Goal: Find specific page/section: Find specific page/section

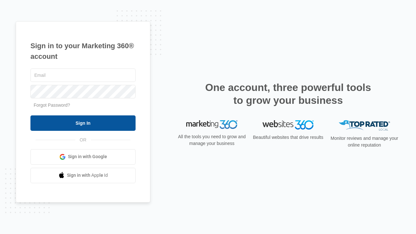
type input "[PERSON_NAME][EMAIL_ADDRESS][PERSON_NAME][DOMAIN_NAME]"
click at [101, 123] on input "Sign In" at bounding box center [82, 122] width 105 height 15
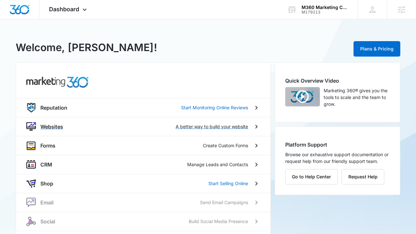
click at [189, 119] on div "Websites A better way to build your website" at bounding box center [143, 126] width 255 height 19
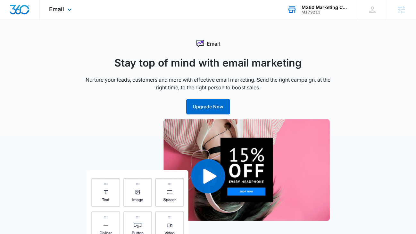
click at [333, 14] on div "M179213" at bounding box center [325, 12] width 47 height 4
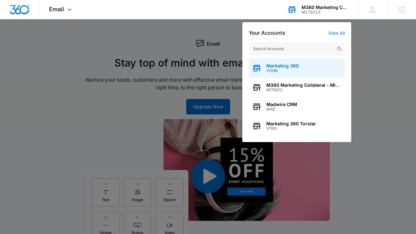
click at [297, 71] on span "V1098" at bounding box center [283, 70] width 32 height 4
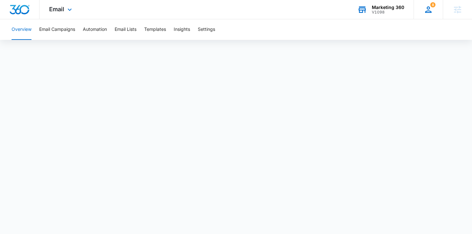
click at [416, 2] on span "8" at bounding box center [432, 4] width 5 height 5
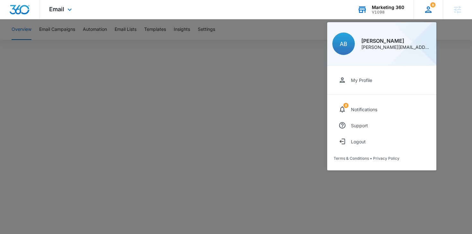
click at [416, 8] on icon at bounding box center [428, 10] width 10 height 10
